Goal: Task Accomplishment & Management: Complete application form

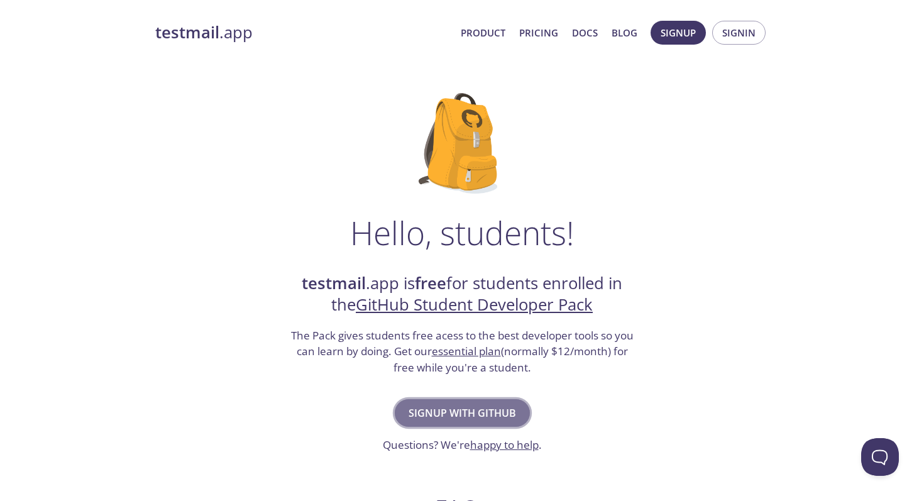
click at [447, 407] on span "Signup with GitHub" at bounding box center [463, 413] width 108 height 18
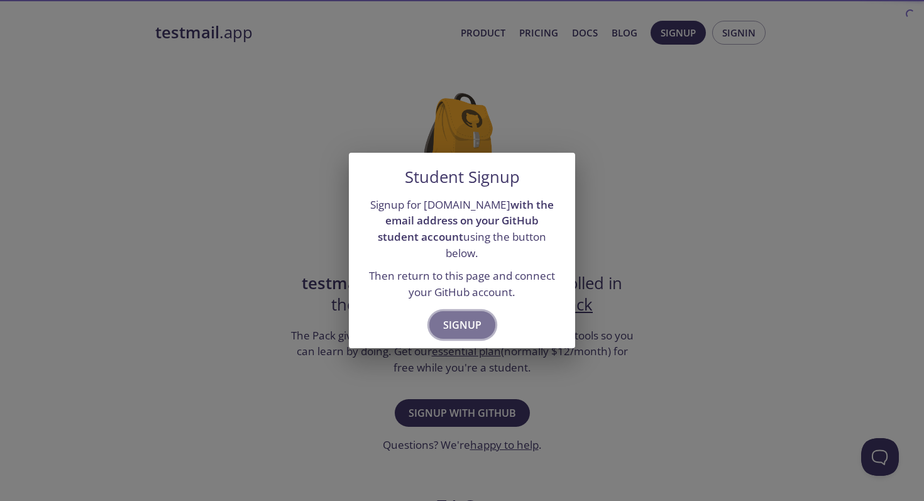
click at [451, 316] on span "Signup" at bounding box center [462, 325] width 38 height 18
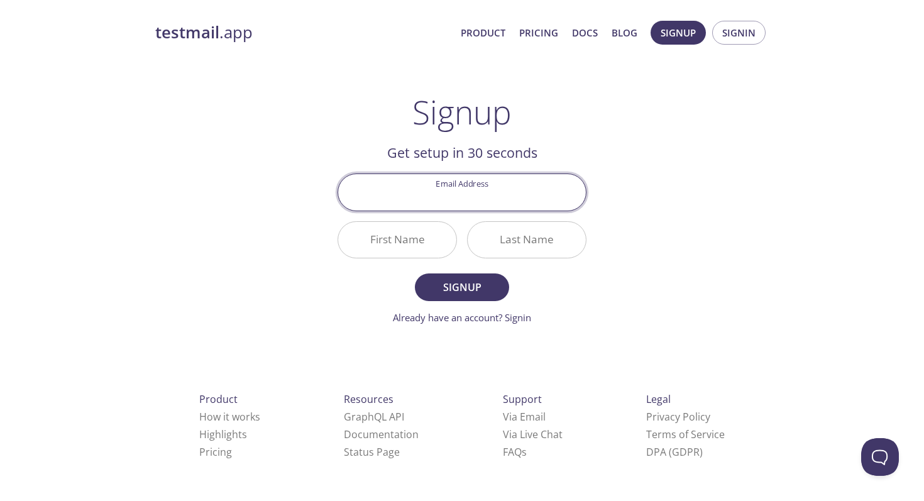
click at [413, 197] on input "Email Address" at bounding box center [462, 192] width 248 height 36
click at [406, 132] on div "Signup Get setup in 30 seconds Email Address First Name Last Name Signup Alread…" at bounding box center [462, 209] width 249 height 232
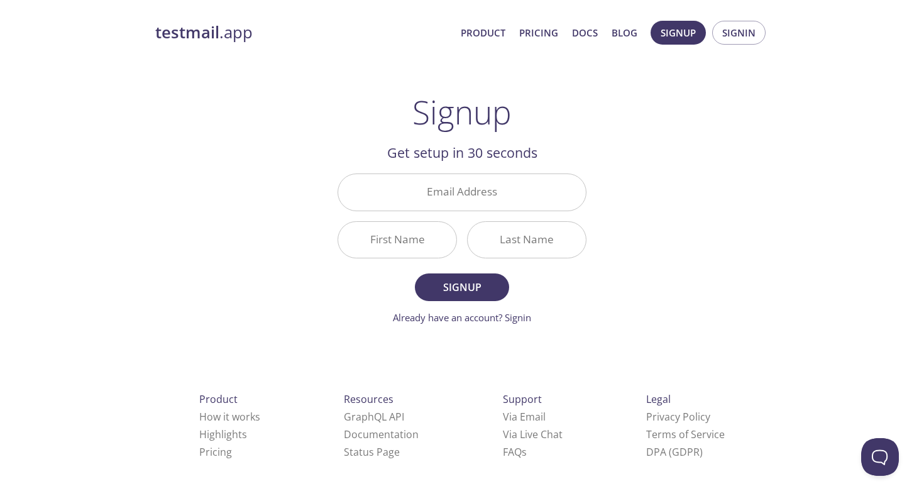
click at [398, 189] on input "Email Address" at bounding box center [462, 192] width 248 height 36
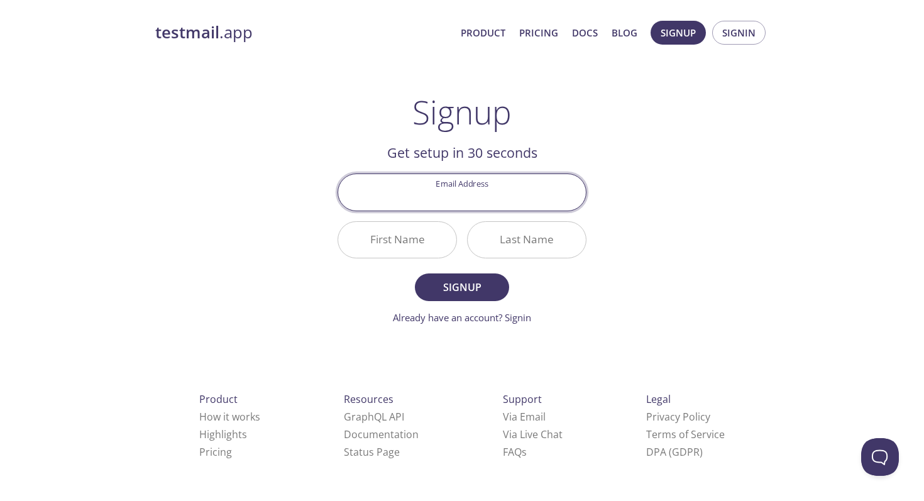
type input "[EMAIL_ADDRESS][DOMAIN_NAME]"
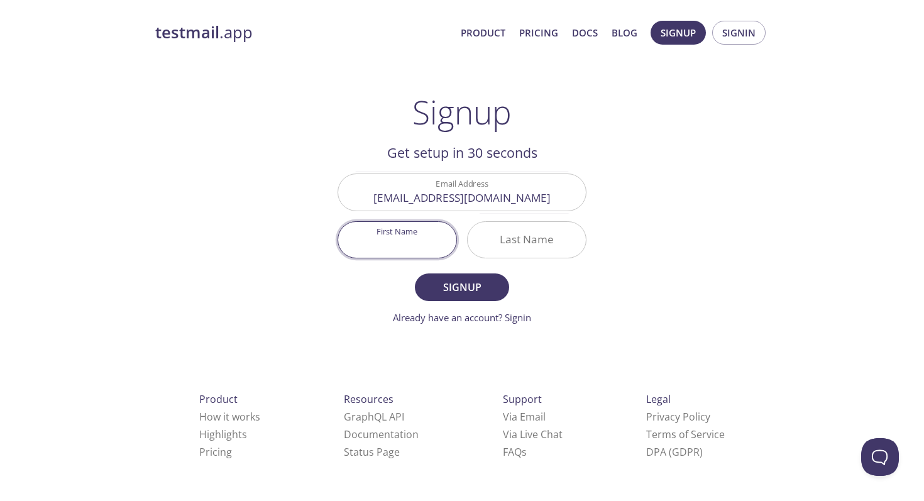
click at [423, 246] on input "First Name" at bounding box center [397, 240] width 118 height 36
type input "[PERSON_NAME]"
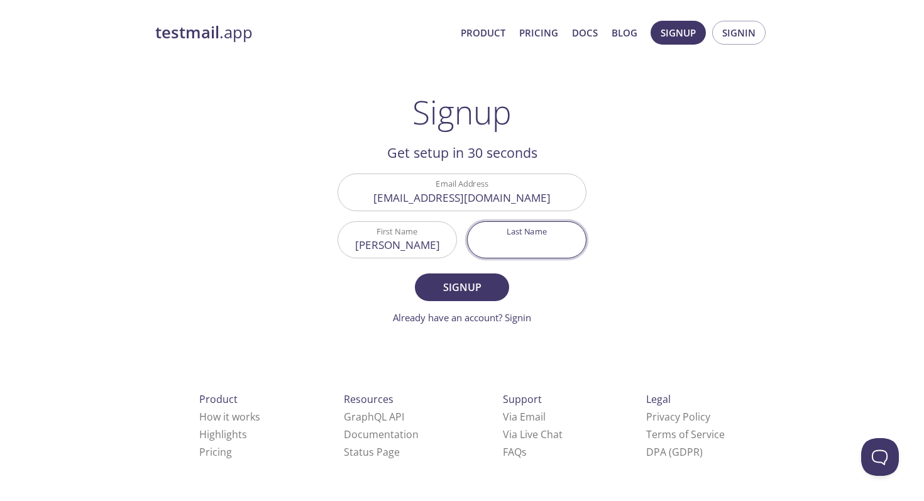
click at [518, 238] on input "Last Name" at bounding box center [527, 240] width 118 height 36
type input "[PERSON_NAME]"
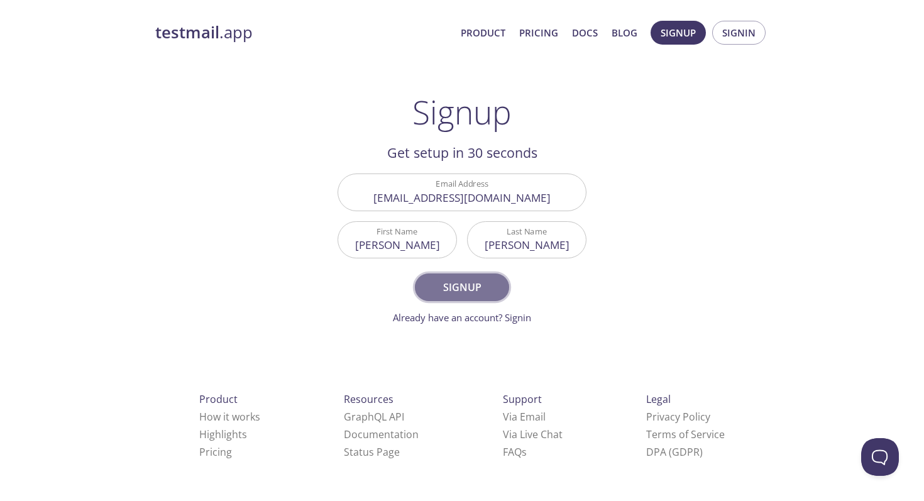
click at [455, 284] on span "Signup" at bounding box center [462, 288] width 67 height 18
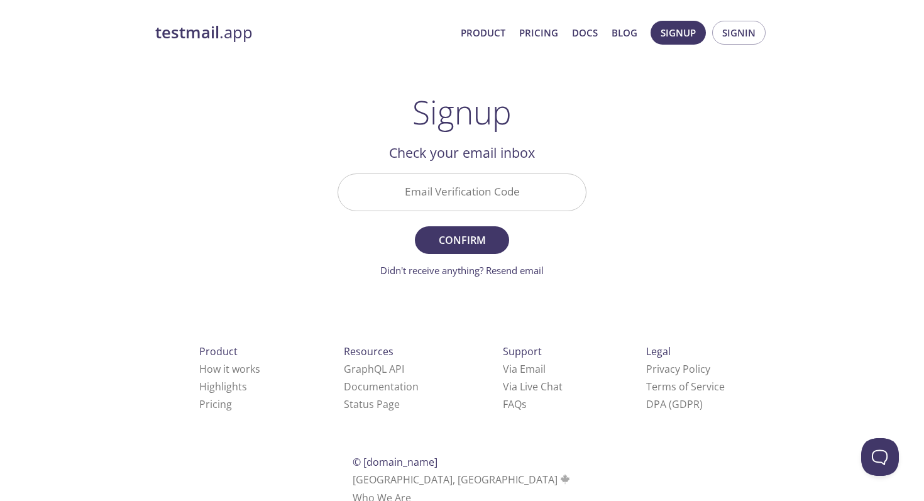
click at [457, 184] on input "Email Verification Code" at bounding box center [462, 192] width 248 height 36
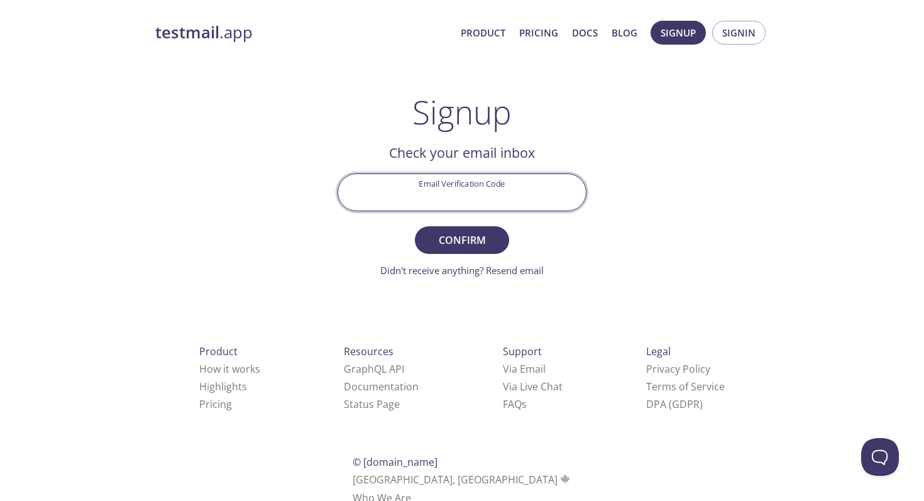
paste input "CBQXCNP"
type input "CBQXCNP"
click at [478, 240] on span "Confirm" at bounding box center [462, 240] width 67 height 18
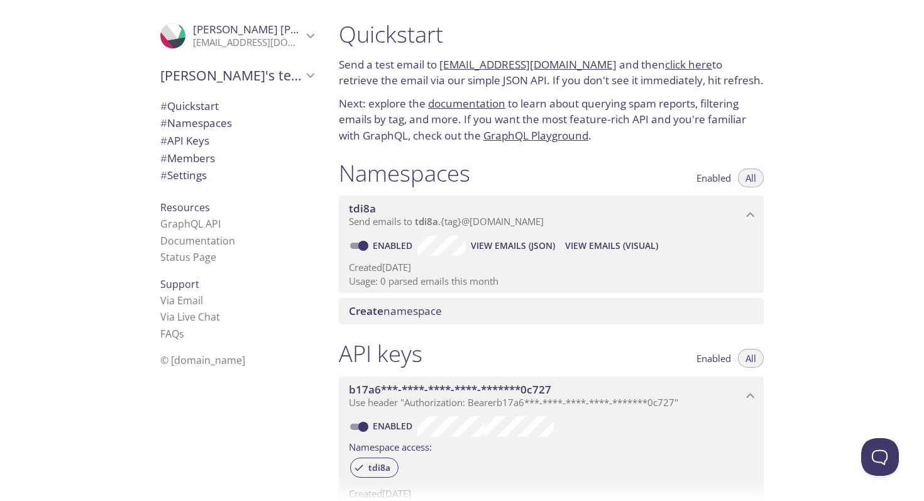
click at [216, 101] on span "# Quickstart" at bounding box center [189, 106] width 58 height 14
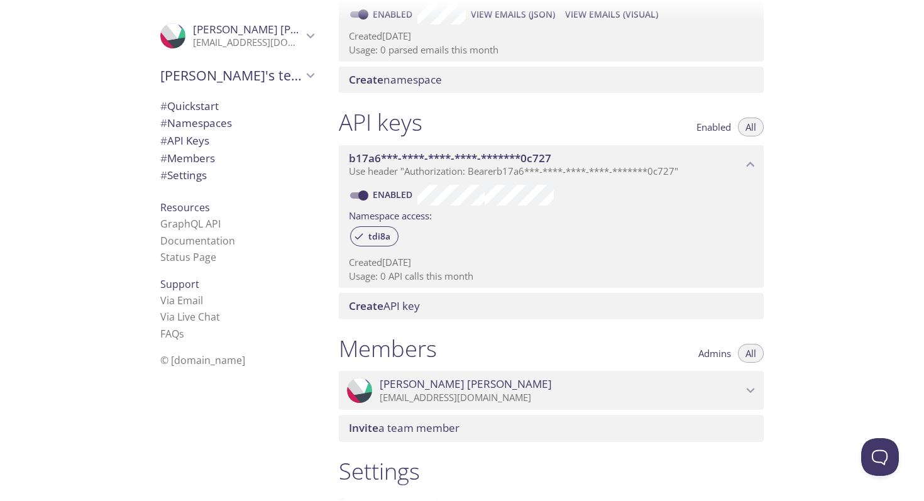
scroll to position [393, 0]
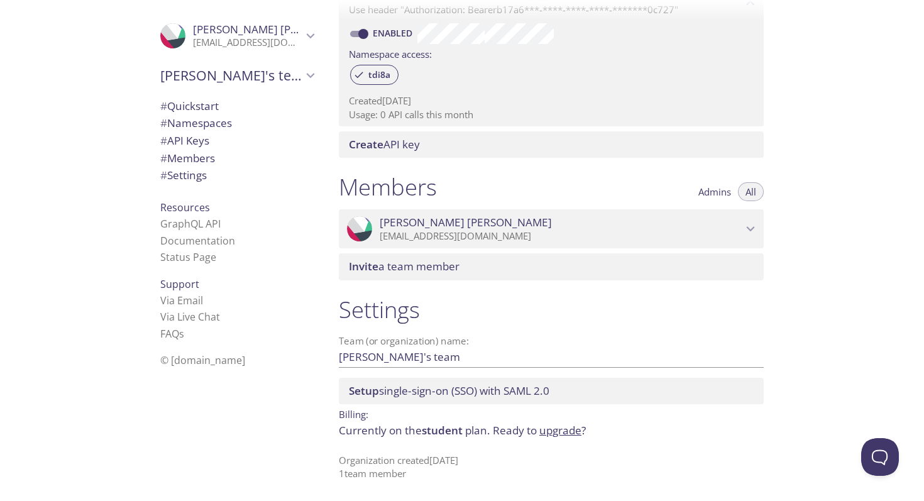
click at [555, 435] on link "upgrade" at bounding box center [561, 430] width 42 height 14
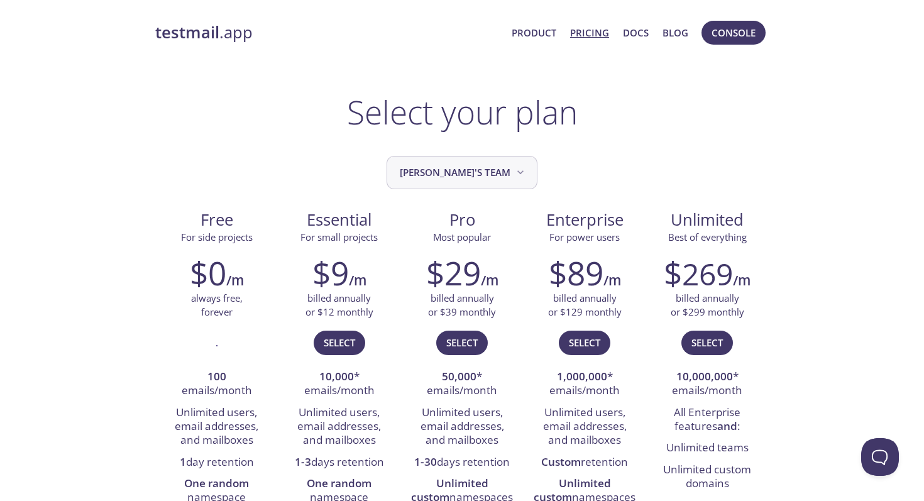
click at [463, 173] on span "[PERSON_NAME]'s team" at bounding box center [463, 172] width 127 height 17
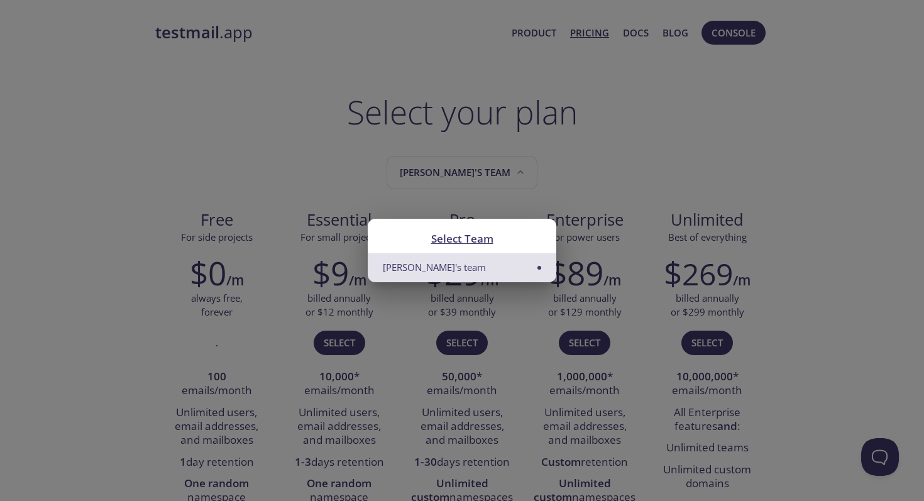
click at [485, 128] on div "Select Team [PERSON_NAME]'s team" at bounding box center [462, 250] width 924 height 501
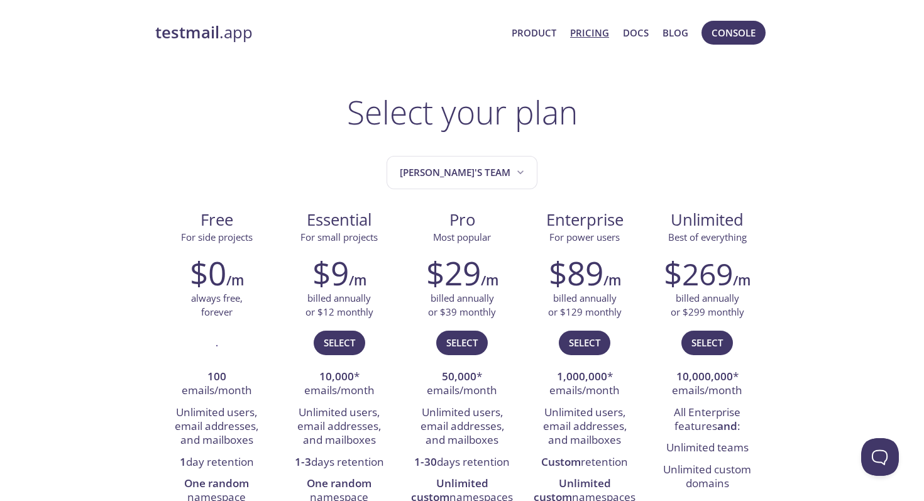
click at [185, 39] on strong "testmail" at bounding box center [187, 32] width 64 height 22
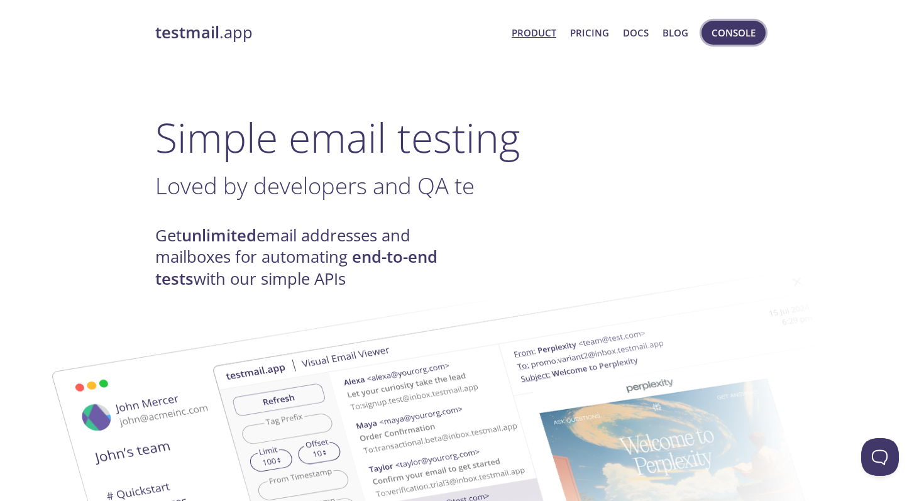
click at [726, 31] on span "Console" at bounding box center [734, 33] width 44 height 16
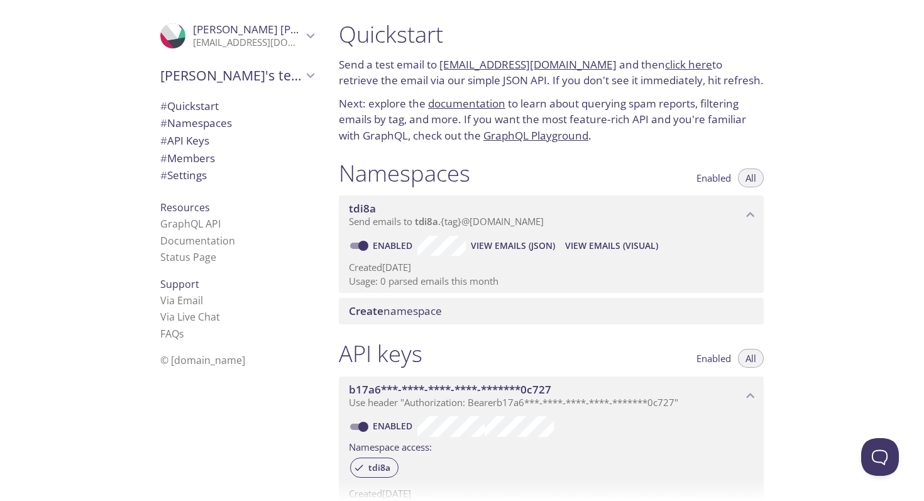
click at [606, 248] on span "View Emails (Visual)" at bounding box center [611, 245] width 93 height 15
